Goal: Find specific page/section

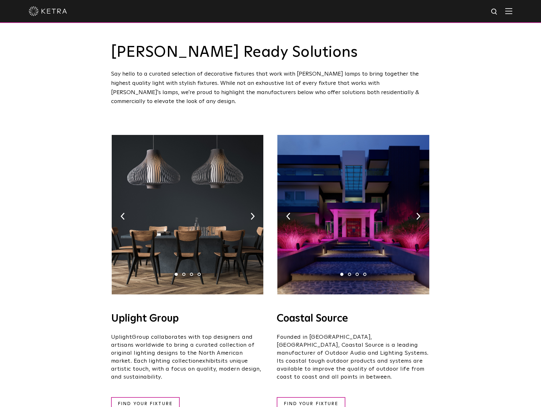
scroll to position [96, 0]
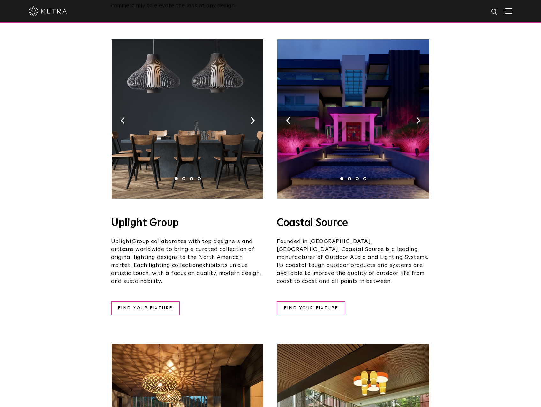
click at [366, 141] on img at bounding box center [353, 118] width 152 height 159
click at [318, 301] on link "FIND YOUR FIXTURE" at bounding box center [311, 308] width 69 height 14
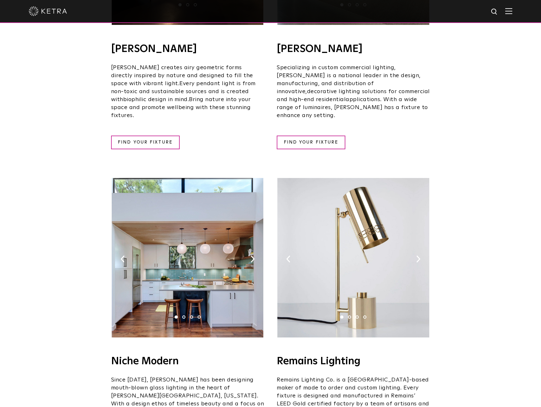
scroll to position [542, 0]
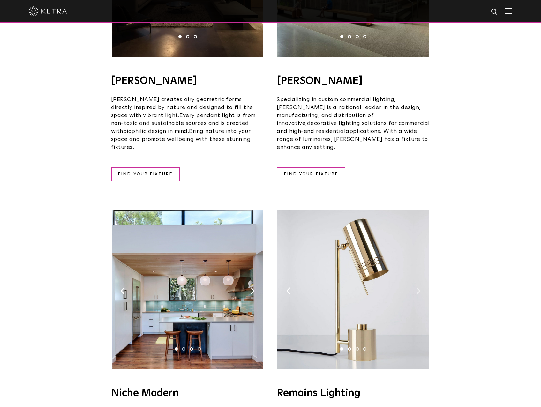
click at [417, 287] on img at bounding box center [418, 290] width 4 height 7
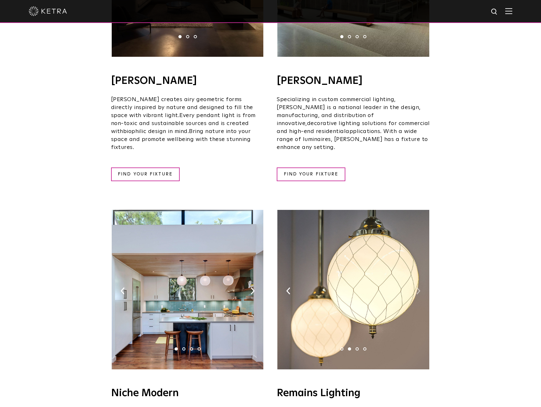
click at [417, 287] on img at bounding box center [418, 290] width 4 height 7
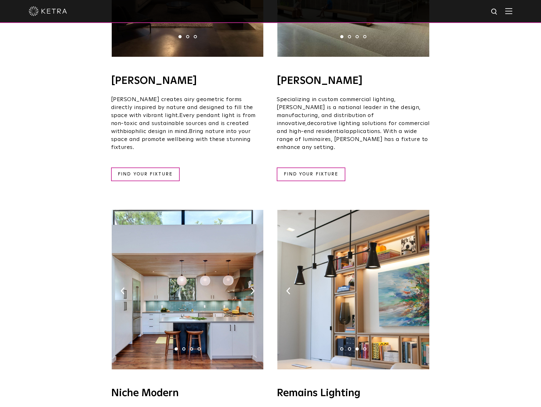
click at [417, 287] on img at bounding box center [418, 290] width 4 height 7
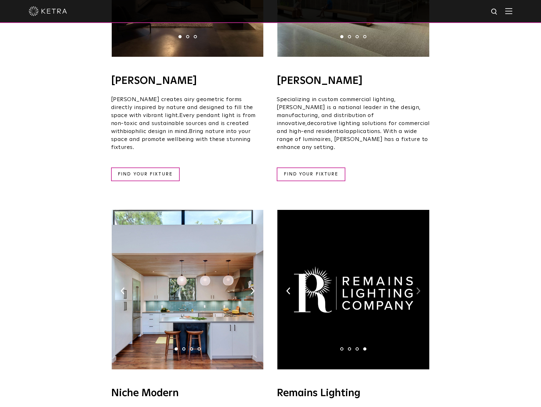
click at [417, 287] on img at bounding box center [418, 290] width 4 height 7
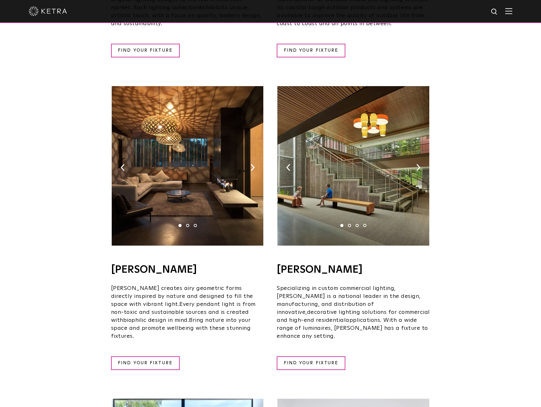
scroll to position [351, 0]
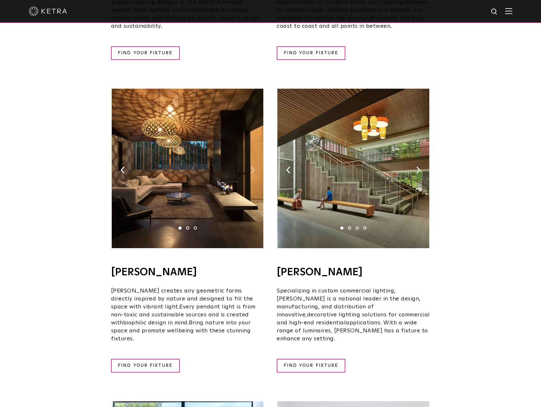
click at [253, 167] on img at bounding box center [252, 170] width 4 height 7
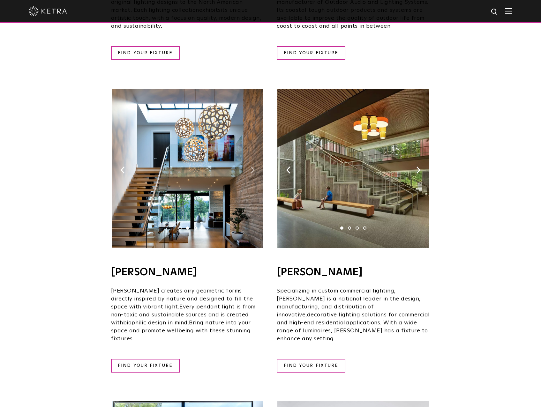
click at [253, 167] on img at bounding box center [252, 170] width 4 height 7
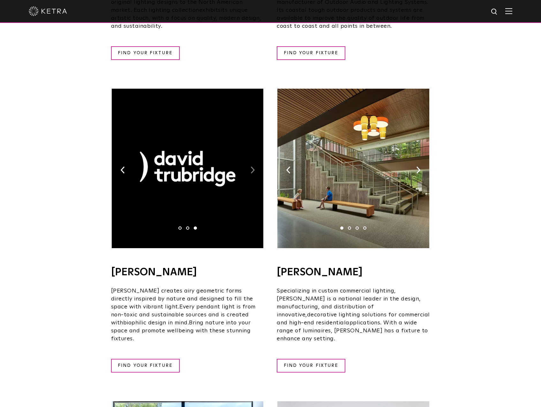
click at [253, 167] on img at bounding box center [252, 170] width 4 height 7
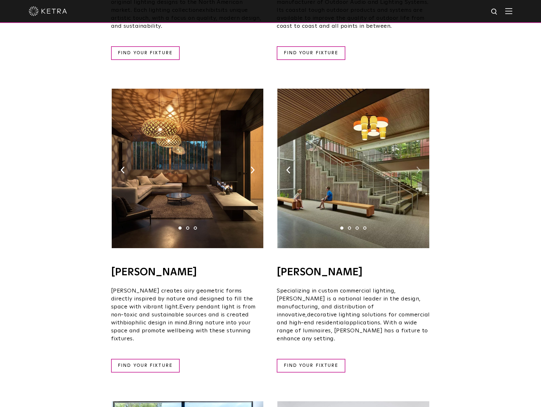
click at [418, 167] on img at bounding box center [418, 170] width 4 height 7
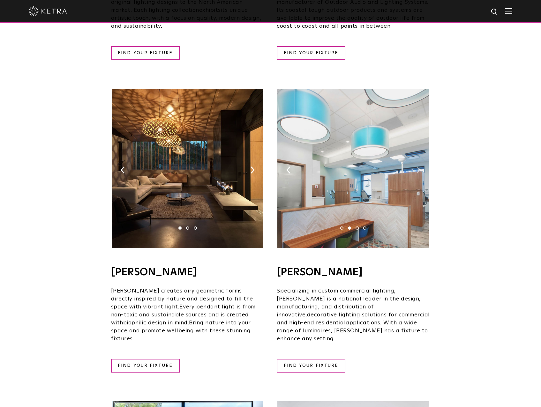
click at [418, 167] on img at bounding box center [418, 170] width 4 height 7
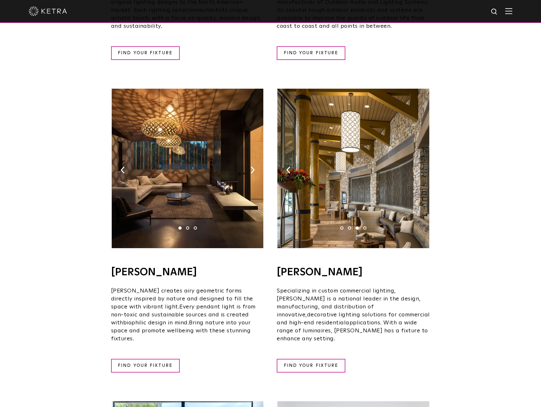
click at [418, 167] on img at bounding box center [418, 170] width 4 height 7
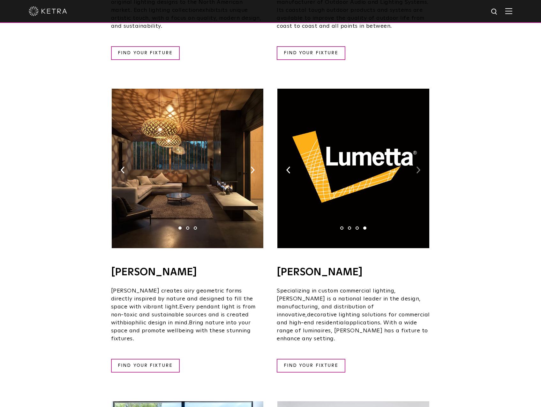
click at [419, 167] on img at bounding box center [418, 170] width 4 height 7
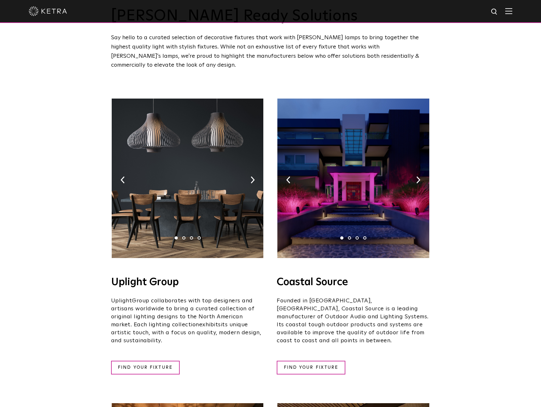
scroll to position [32, 0]
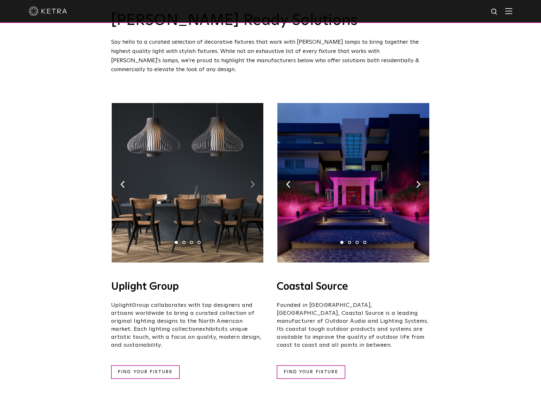
click at [252, 181] on img at bounding box center [252, 184] width 4 height 7
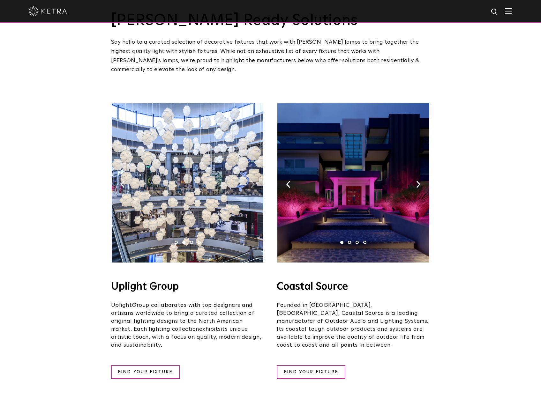
click at [252, 181] on img at bounding box center [252, 184] width 4 height 7
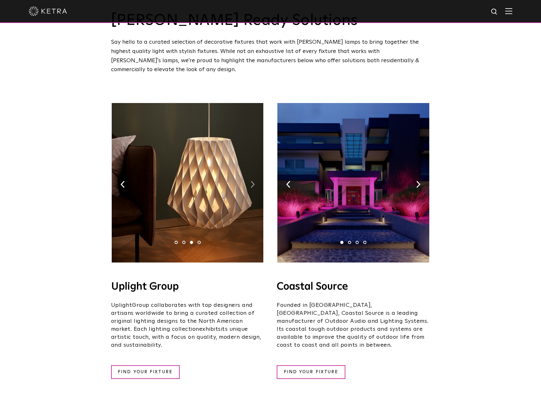
click at [252, 181] on img at bounding box center [252, 184] width 4 height 7
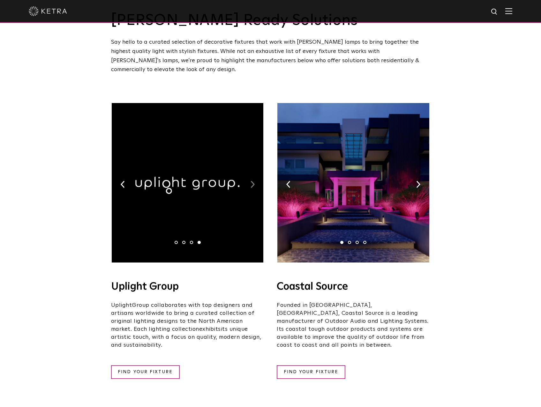
click at [252, 181] on img at bounding box center [252, 184] width 4 height 7
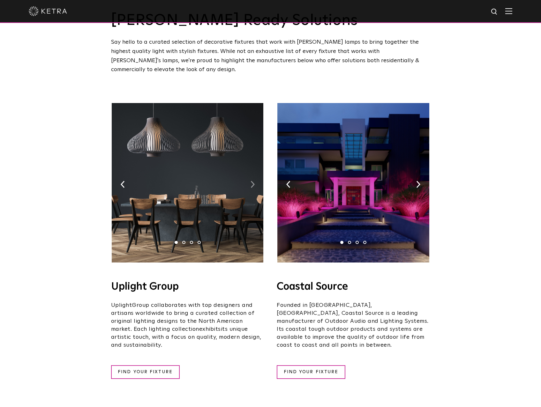
click at [252, 181] on img at bounding box center [252, 184] width 4 height 7
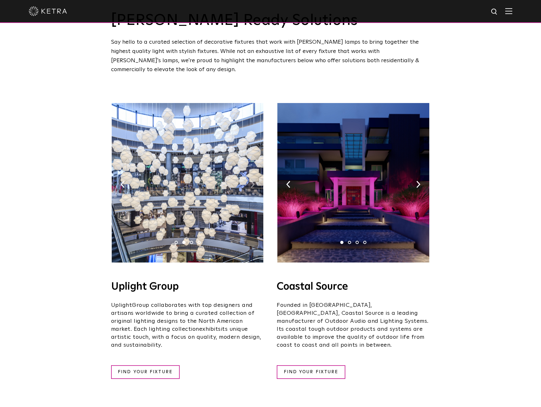
click at [252, 181] on img at bounding box center [252, 184] width 4 height 7
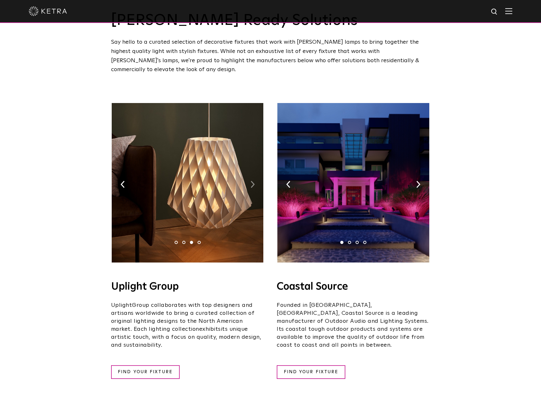
click at [251, 181] on img at bounding box center [252, 184] width 4 height 7
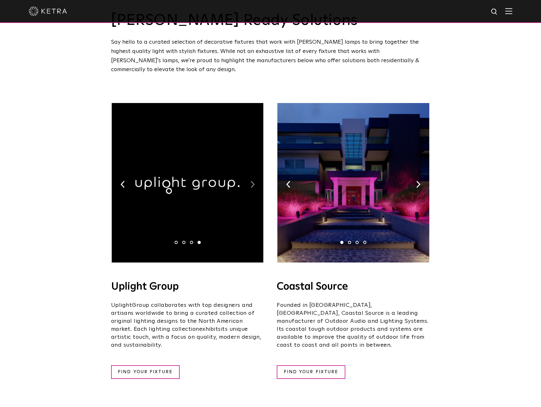
click at [251, 181] on img at bounding box center [252, 184] width 4 height 7
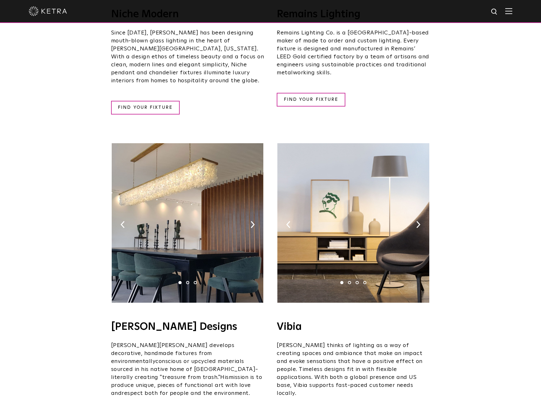
scroll to position [925, 0]
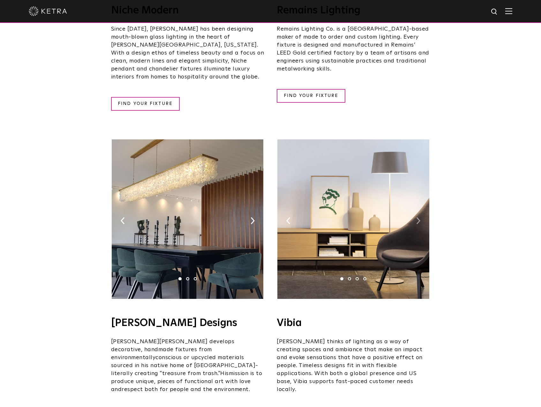
click at [417, 217] on img at bounding box center [418, 220] width 4 height 7
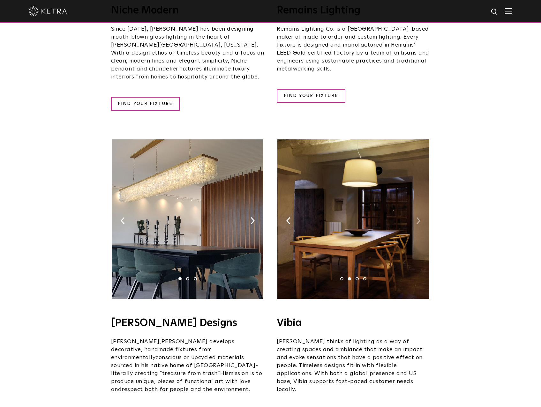
click at [417, 217] on img at bounding box center [418, 220] width 4 height 7
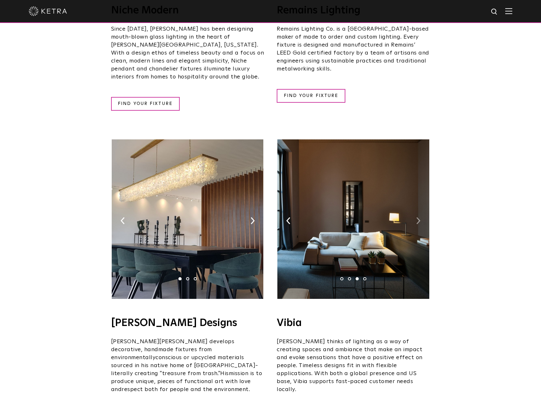
click at [417, 217] on img at bounding box center [418, 220] width 4 height 7
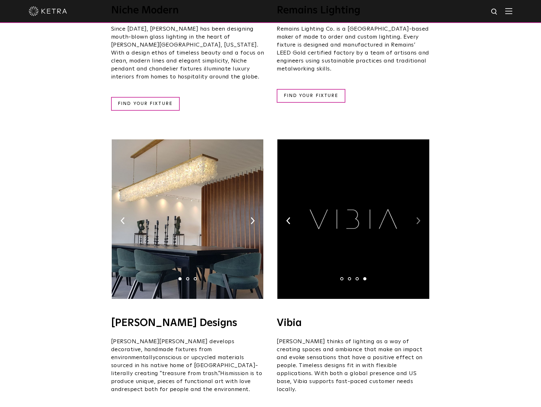
click at [417, 217] on img at bounding box center [418, 220] width 4 height 7
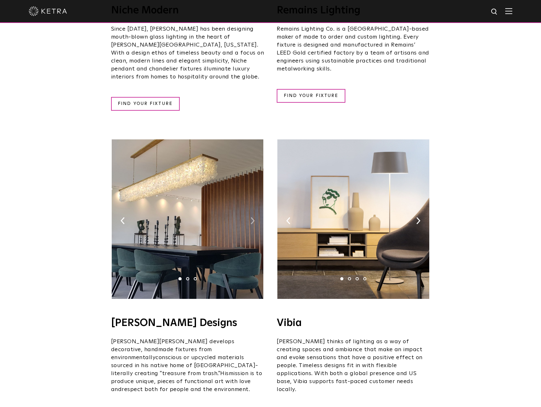
click at [252, 217] on img at bounding box center [252, 220] width 4 height 7
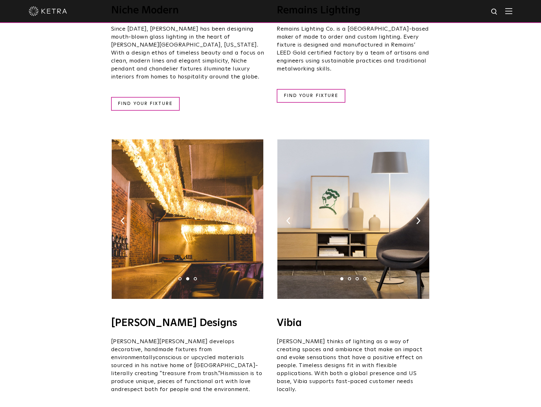
click at [252, 217] on img at bounding box center [252, 220] width 4 height 7
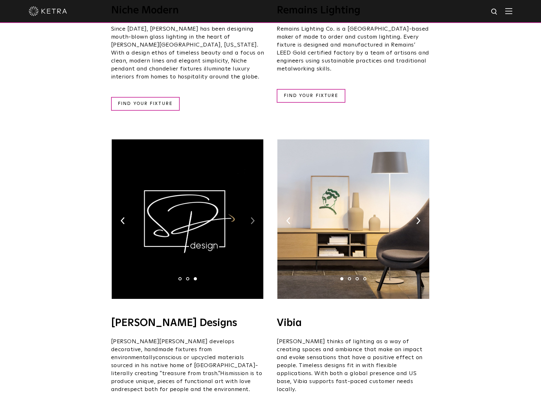
click at [252, 217] on img at bounding box center [252, 220] width 4 height 7
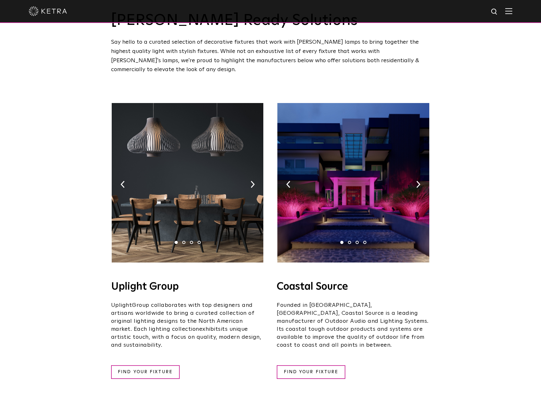
scroll to position [0, 0]
